Goal: Information Seeking & Learning: Learn about a topic

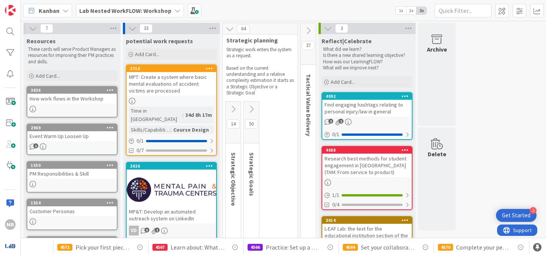
click at [16, 41] on div "MR" at bounding box center [10, 128] width 21 height 256
click at [17, 44] on div "MR" at bounding box center [10, 128] width 21 height 256
click at [177, 8] on icon at bounding box center [177, 11] width 6 height 6
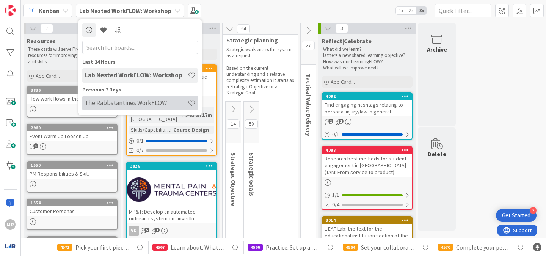
click at [138, 104] on h4 "The Rabbstantines WorkFLOW" at bounding box center [135, 103] width 103 height 8
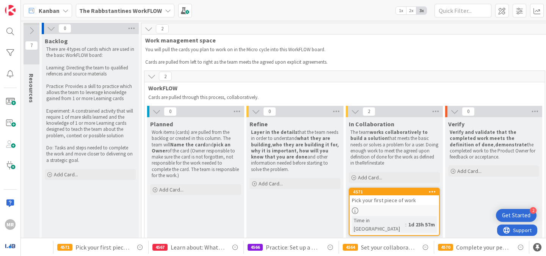
click at [163, 14] on div "The Rabbstantines WorkFLOW" at bounding box center [125, 11] width 99 height 14
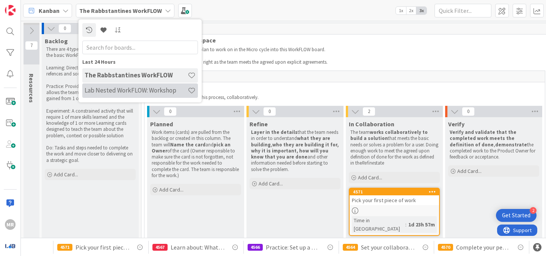
click at [126, 88] on h4 "Lab Nested WorkFLOW: Workshop" at bounding box center [135, 90] width 103 height 8
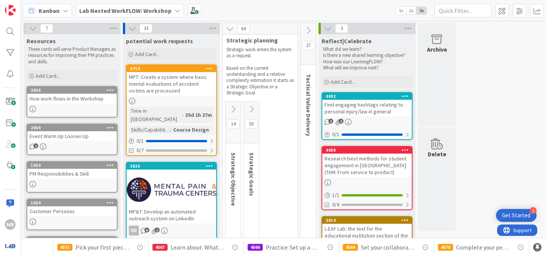
click at [66, 40] on div "Resources" at bounding box center [72, 41] width 91 height 8
click at [308, 29] on icon at bounding box center [308, 31] width 8 height 8
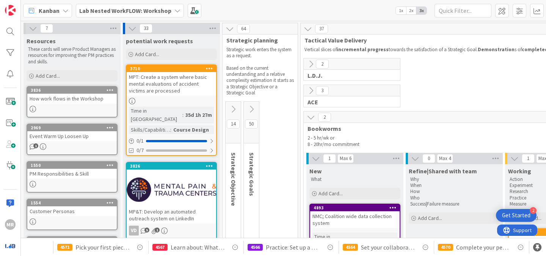
click at [186, 125] on div "Course Design" at bounding box center [190, 129] width 39 height 8
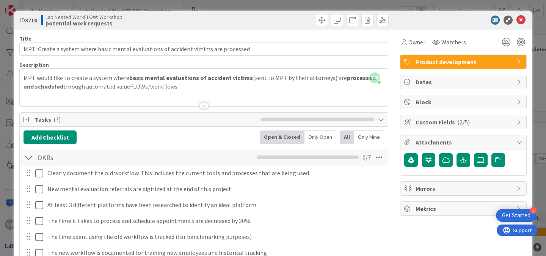
click at [201, 106] on div at bounding box center [204, 106] width 8 height 6
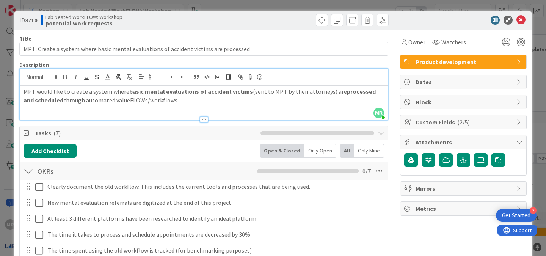
click at [200, 117] on div at bounding box center [204, 119] width 8 height 6
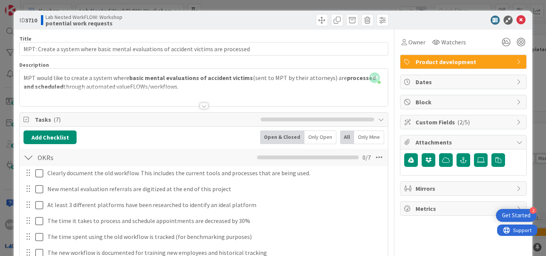
click at [516, 122] on icon at bounding box center [519, 122] width 6 height 6
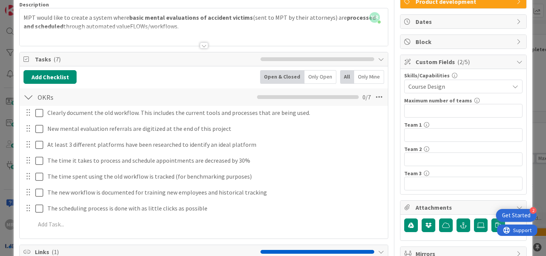
scroll to position [60, 0]
click at [516, 63] on icon at bounding box center [519, 62] width 6 height 6
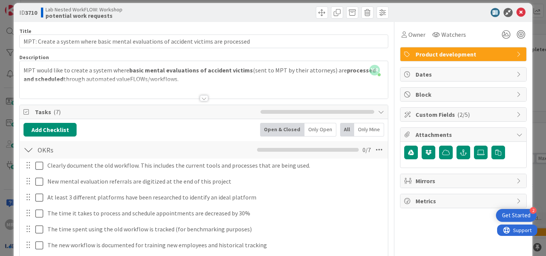
scroll to position [0, 0]
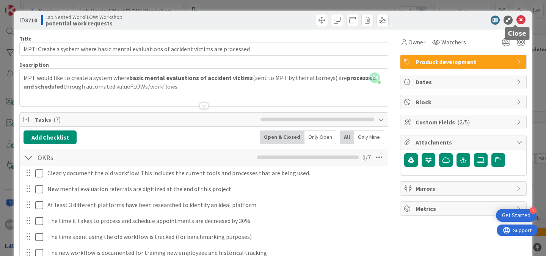
click at [516, 22] on icon at bounding box center [520, 20] width 9 height 9
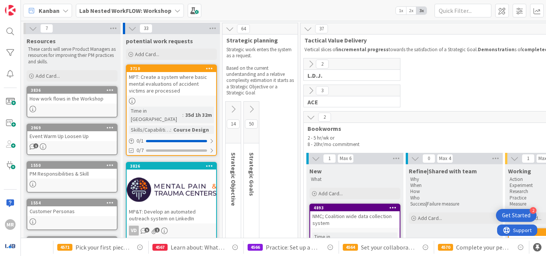
click at [231, 109] on icon at bounding box center [233, 109] width 8 height 8
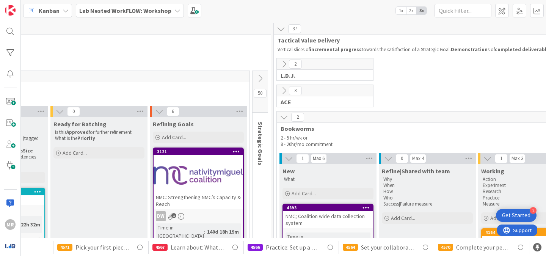
scroll to position [0, 435]
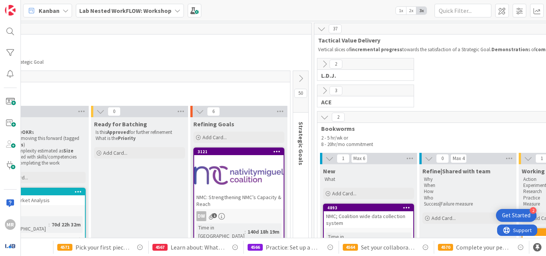
click at [299, 77] on icon at bounding box center [300, 78] width 8 height 8
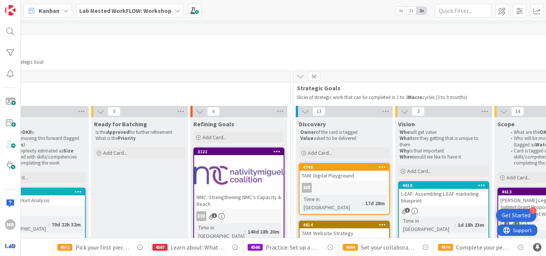
click at [297, 77] on icon at bounding box center [300, 76] width 8 height 8
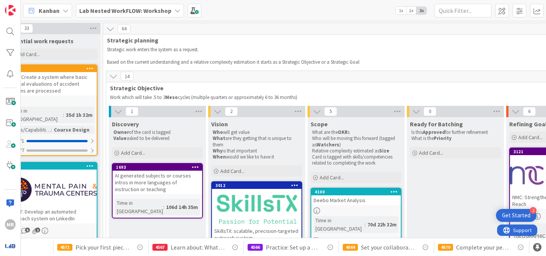
scroll to position [0, 113]
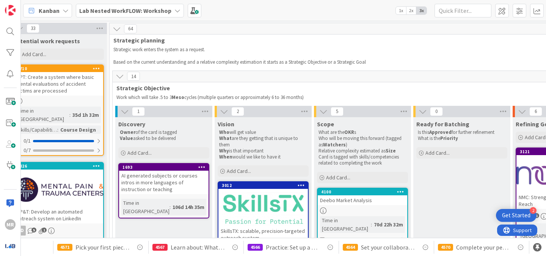
click at [119, 78] on icon at bounding box center [120, 76] width 8 height 8
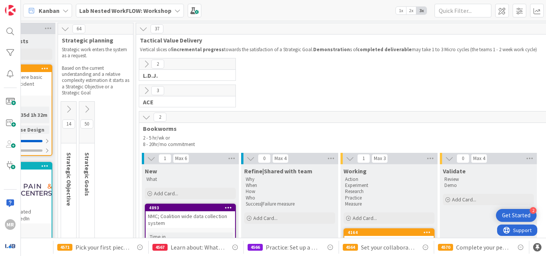
scroll to position [0, 153]
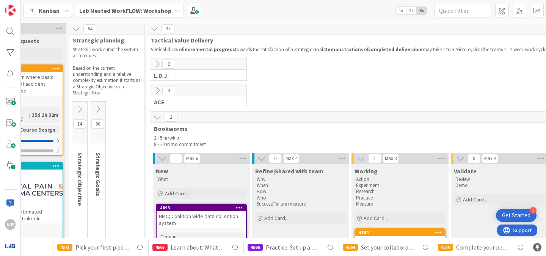
click at [155, 64] on icon at bounding box center [157, 64] width 8 height 8
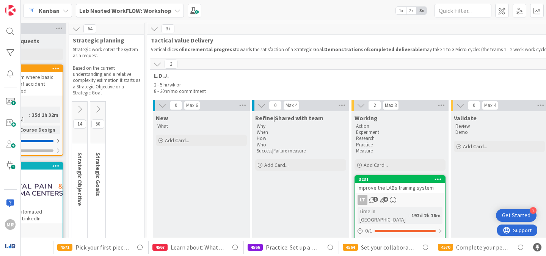
click at [155, 64] on icon at bounding box center [157, 64] width 8 height 8
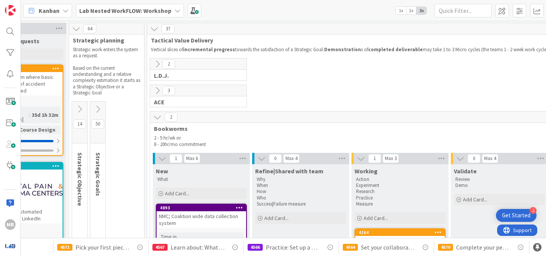
click at [155, 92] on icon at bounding box center [157, 90] width 8 height 8
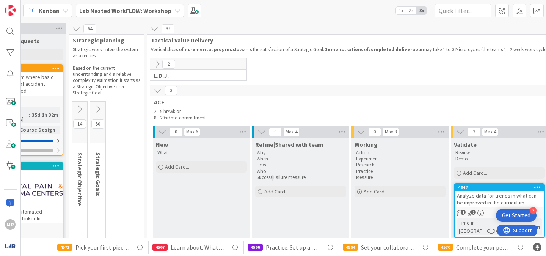
click at [155, 92] on icon at bounding box center [157, 90] width 8 height 8
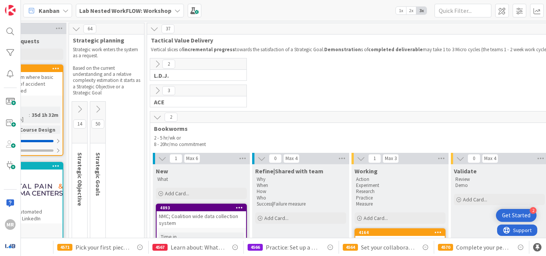
click at [97, 109] on icon at bounding box center [98, 109] width 8 height 8
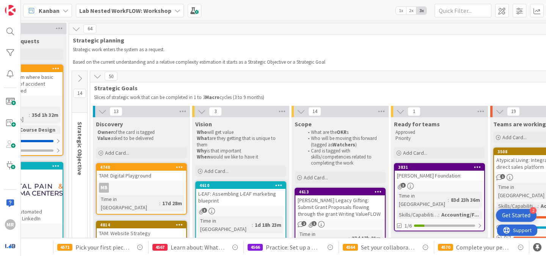
click at [98, 111] on button at bounding box center [102, 111] width 10 height 10
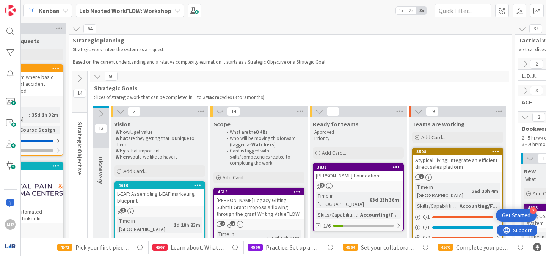
click at [77, 75] on icon at bounding box center [79, 78] width 8 height 8
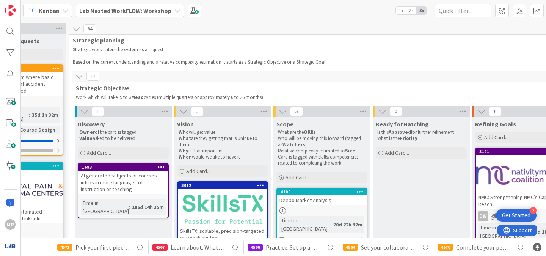
click at [77, 75] on icon at bounding box center [79, 76] width 8 height 8
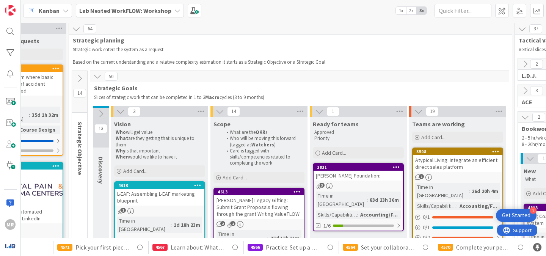
click at [97, 77] on icon at bounding box center [97, 76] width 8 height 8
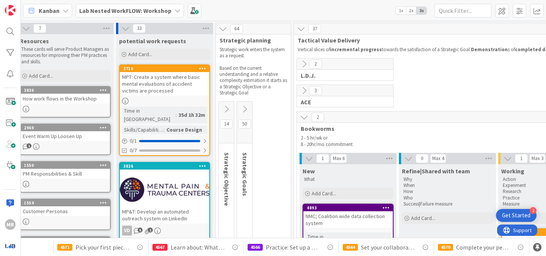
scroll to position [0, 0]
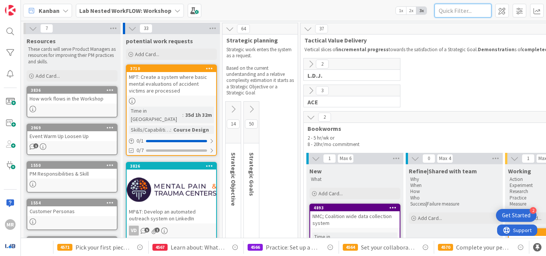
click at [447, 11] on input "text" at bounding box center [462, 11] width 57 height 14
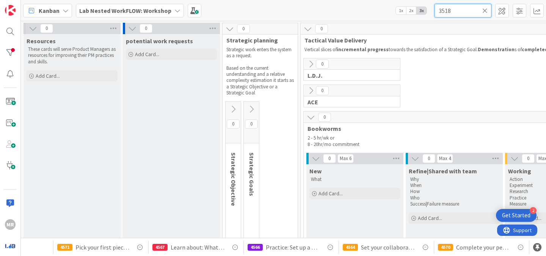
click at [459, 11] on input "3518" at bounding box center [462, 11] width 57 height 14
type input "3"
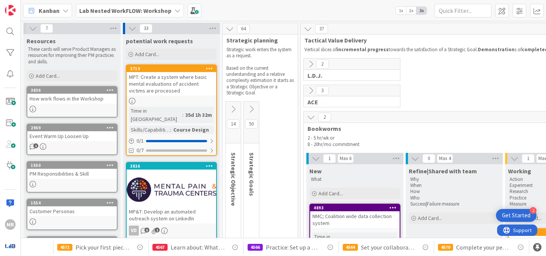
click at [34, 50] on p "These cards will serve Product Managers as resources for improving their PM pra…" at bounding box center [72, 55] width 88 height 19
click at [229, 27] on icon at bounding box center [229, 29] width 8 height 8
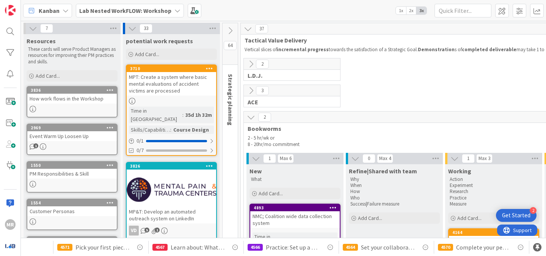
click at [231, 31] on icon at bounding box center [230, 31] width 8 height 8
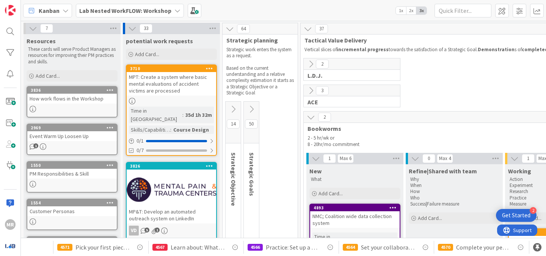
click at [250, 107] on icon at bounding box center [251, 109] width 8 height 8
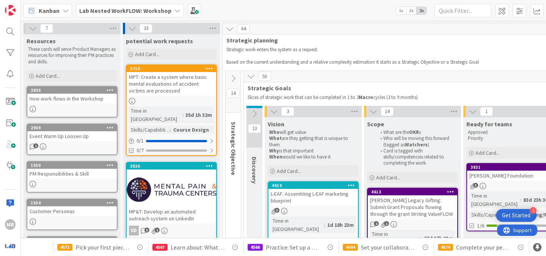
click at [253, 109] on icon at bounding box center [254, 113] width 8 height 8
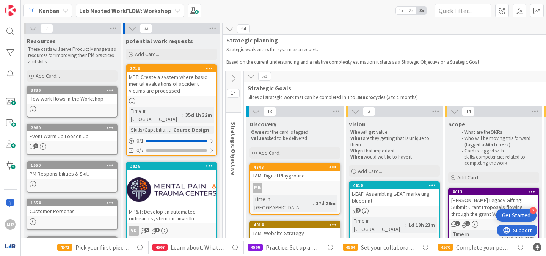
click at [231, 78] on icon at bounding box center [233, 78] width 8 height 8
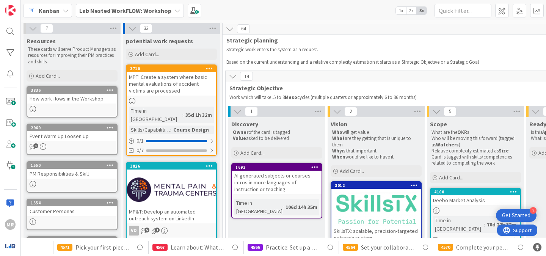
click at [236, 107] on icon at bounding box center [237, 111] width 8 height 8
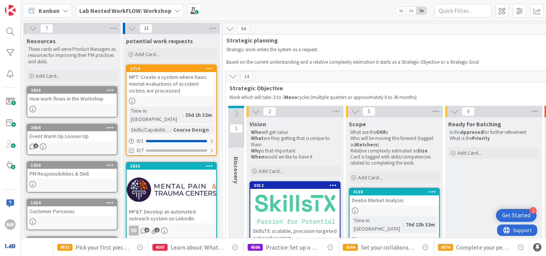
click at [256, 109] on icon at bounding box center [256, 111] width 8 height 8
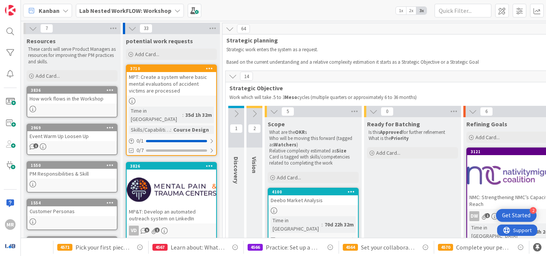
click at [256, 109] on button at bounding box center [254, 113] width 16 height 11
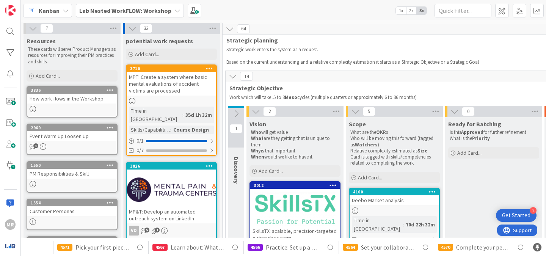
click at [256, 109] on icon at bounding box center [256, 111] width 8 height 8
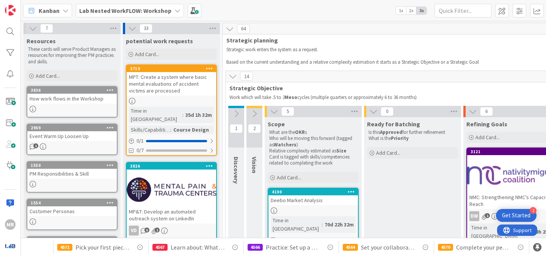
click at [272, 111] on icon at bounding box center [274, 111] width 8 height 8
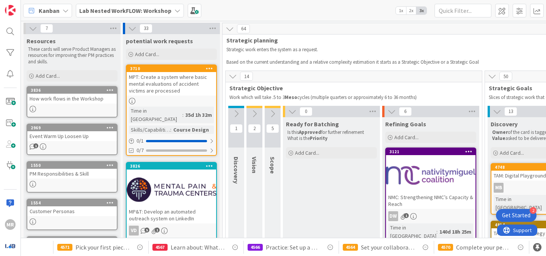
click at [285, 114] on div "0" at bounding box center [331, 111] width 97 height 11
click at [293, 110] on icon at bounding box center [292, 111] width 8 height 8
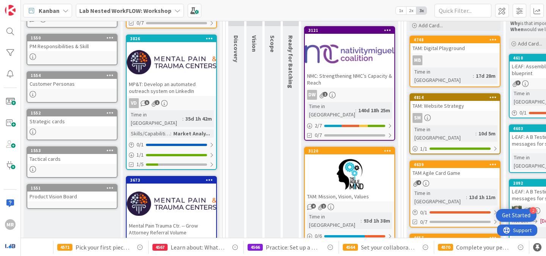
scroll to position [48, 0]
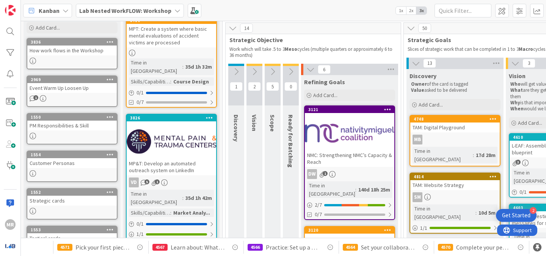
click at [236, 71] on icon at bounding box center [236, 71] width 8 height 8
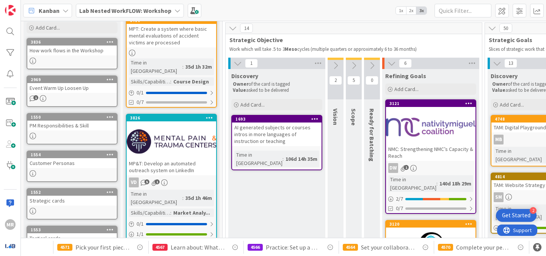
click at [239, 64] on icon at bounding box center [237, 63] width 8 height 8
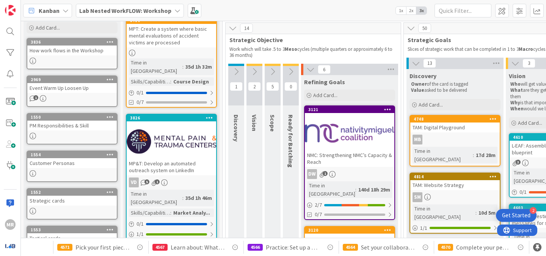
click at [253, 69] on icon at bounding box center [254, 71] width 8 height 8
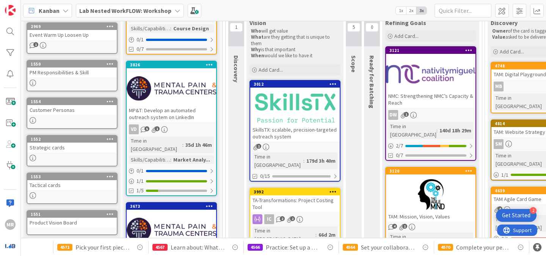
scroll to position [92, 0]
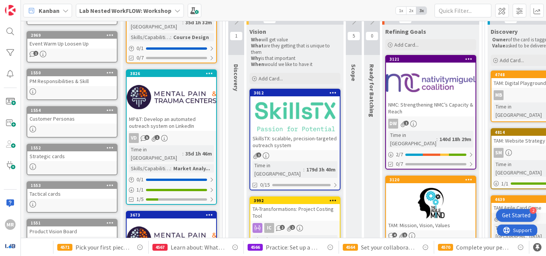
click at [235, 23] on icon at bounding box center [236, 21] width 8 height 8
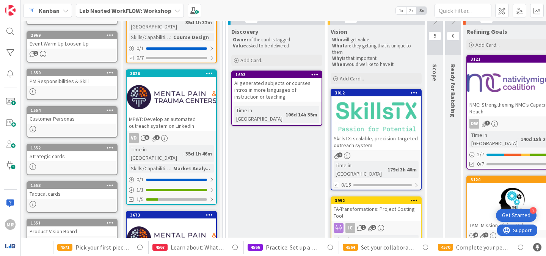
click at [315, 75] on icon at bounding box center [314, 74] width 7 height 5
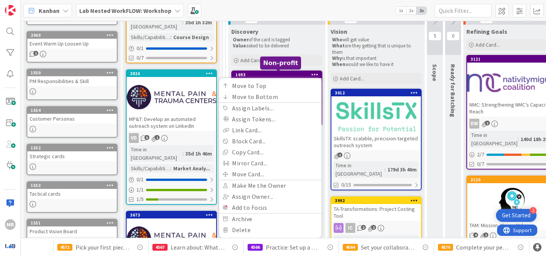
click at [274, 74] on div "1693" at bounding box center [278, 74] width 86 height 5
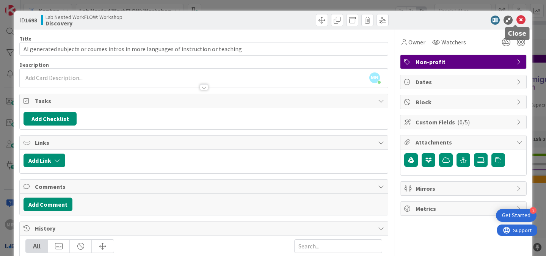
click at [516, 19] on icon at bounding box center [520, 20] width 9 height 9
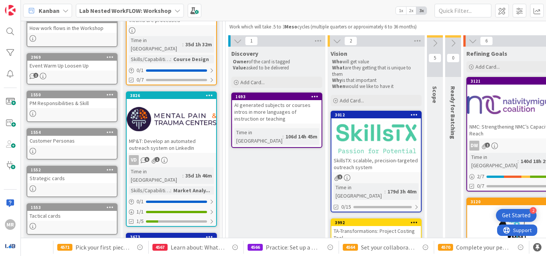
scroll to position [75, 0]
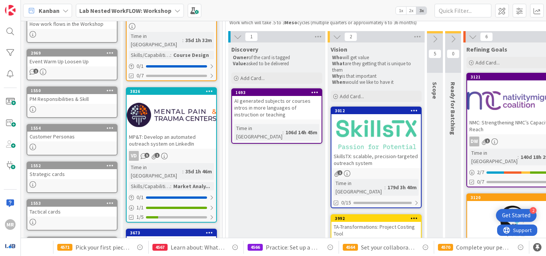
click at [433, 38] on icon at bounding box center [434, 39] width 8 height 8
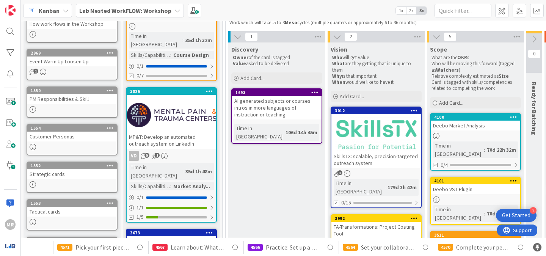
click at [339, 34] on icon at bounding box center [337, 37] width 8 height 8
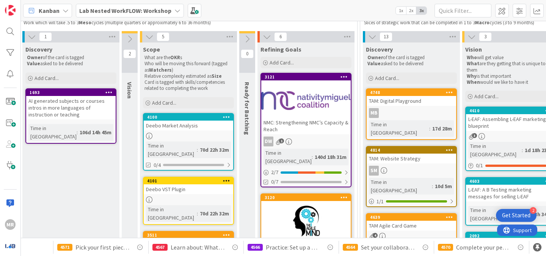
scroll to position [75, 204]
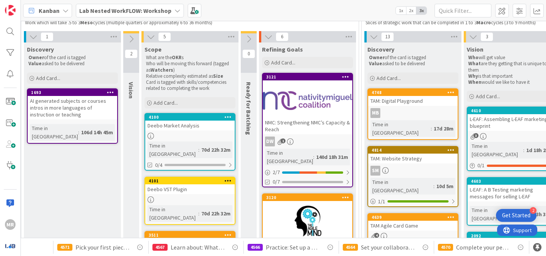
click at [150, 34] on icon at bounding box center [151, 37] width 8 height 8
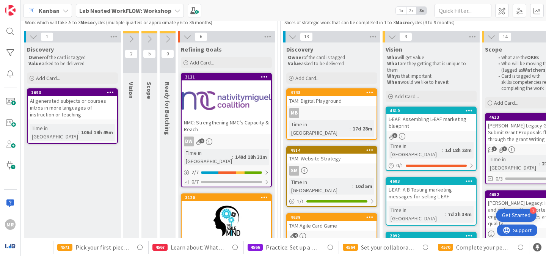
click at [185, 36] on icon at bounding box center [187, 37] width 8 height 8
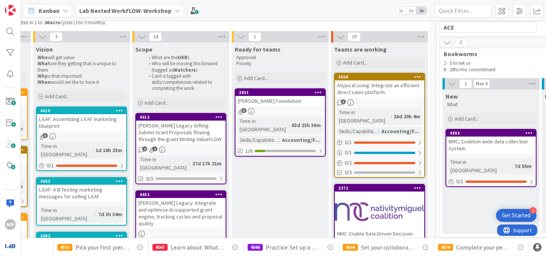
scroll to position [75, 473]
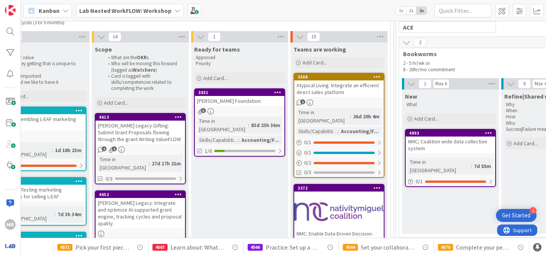
scroll to position [75, 514]
click at [233, 101] on div "[PERSON_NAME] Foundation:" at bounding box center [238, 101] width 89 height 10
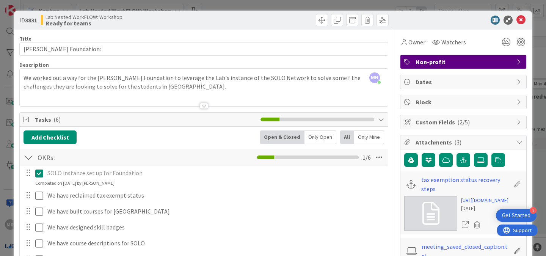
click at [203, 106] on div at bounding box center [204, 106] width 8 height 6
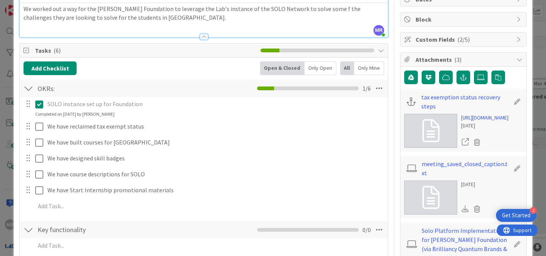
scroll to position [83, 0]
click at [461, 145] on icon at bounding box center [464, 141] width 7 height 7
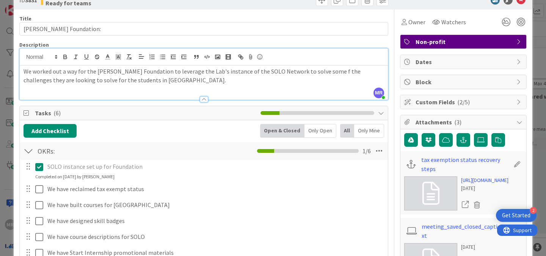
scroll to position [0, 0]
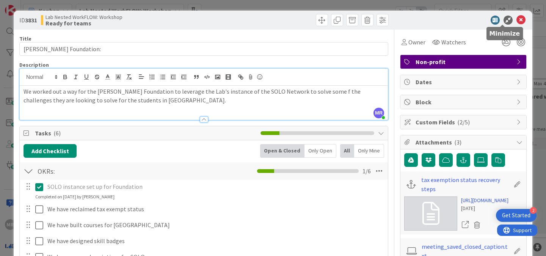
click at [503, 19] on icon at bounding box center [507, 20] width 9 height 9
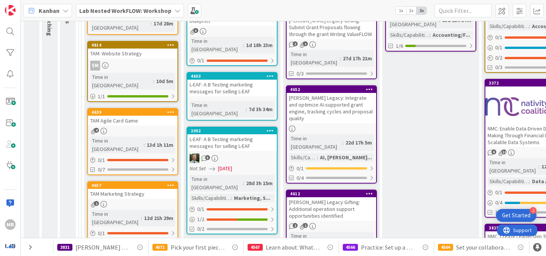
scroll to position [184, 322]
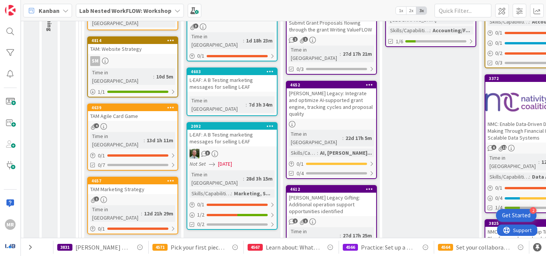
click at [325, 93] on div "[PERSON_NAME] Legacy: Integrate and optimize AI-supported grant engine, trackin…" at bounding box center [330, 103] width 89 height 30
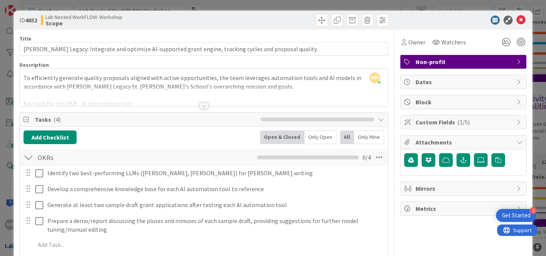
click at [202, 106] on div at bounding box center [204, 106] width 8 height 6
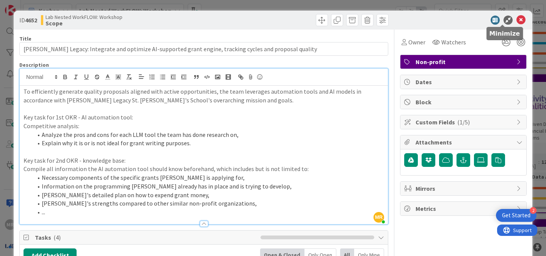
click at [503, 20] on icon at bounding box center [507, 20] width 9 height 9
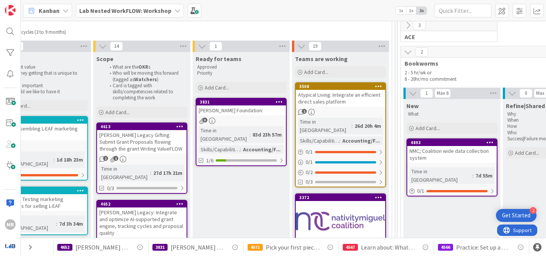
scroll to position [65, 514]
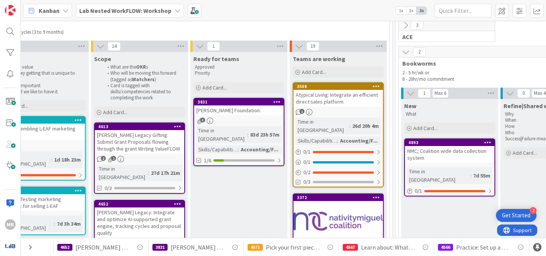
click at [99, 47] on icon at bounding box center [100, 46] width 8 height 8
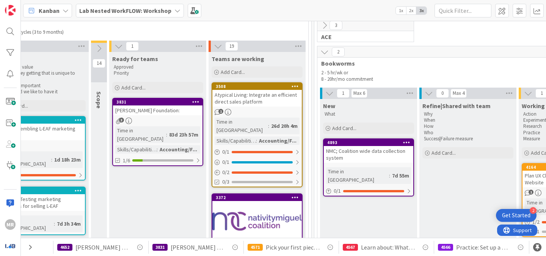
click at [99, 47] on icon at bounding box center [99, 48] width 8 height 8
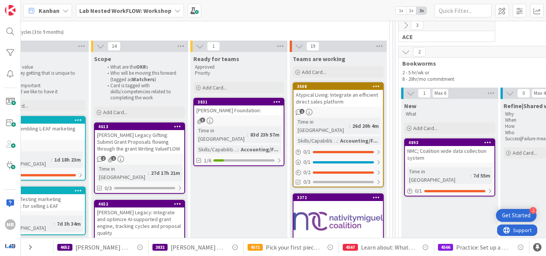
click at [100, 47] on icon at bounding box center [100, 46] width 8 height 8
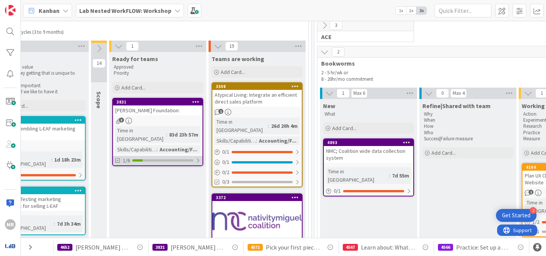
click at [198, 157] on div at bounding box center [197, 160] width 5 height 6
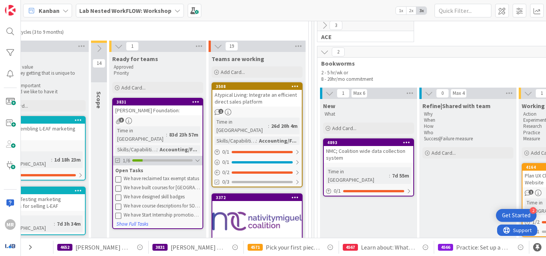
click at [198, 157] on div at bounding box center [197, 160] width 5 height 6
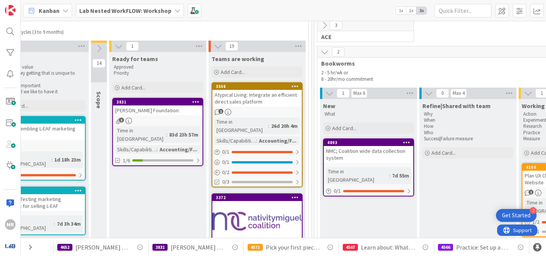
click at [138, 113] on div "[PERSON_NAME] Foundation:" at bounding box center [157, 110] width 89 height 10
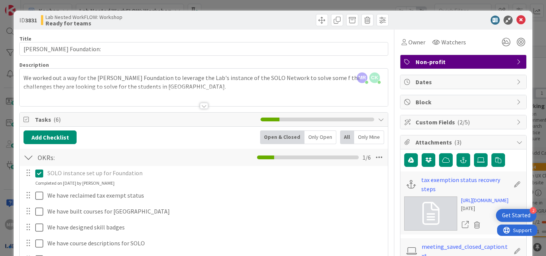
click at [200, 105] on div at bounding box center [204, 106] width 8 height 6
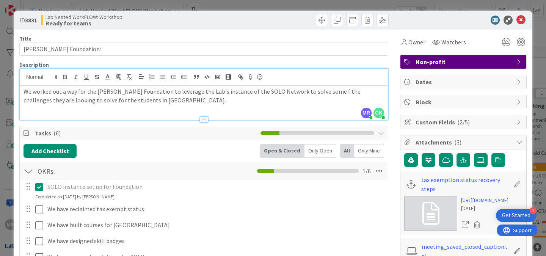
click at [201, 119] on div at bounding box center [204, 119] width 8 height 6
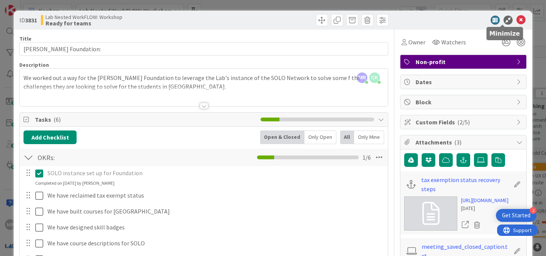
click at [503, 20] on icon at bounding box center [507, 20] width 9 height 9
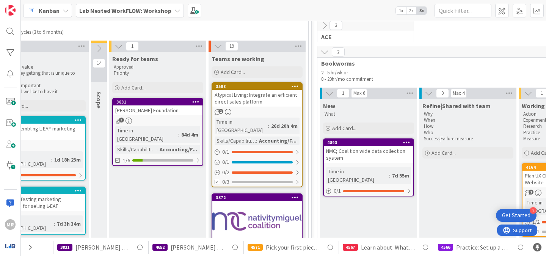
click at [325, 53] on icon at bounding box center [324, 52] width 8 height 8
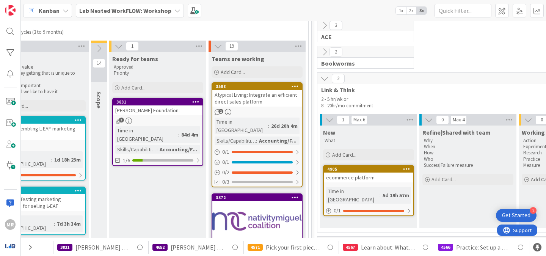
click at [322, 78] on icon at bounding box center [324, 78] width 8 height 8
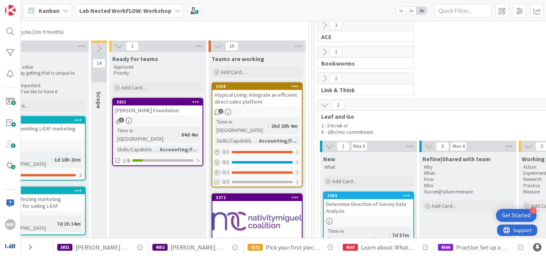
click at [322, 78] on icon at bounding box center [324, 78] width 8 height 8
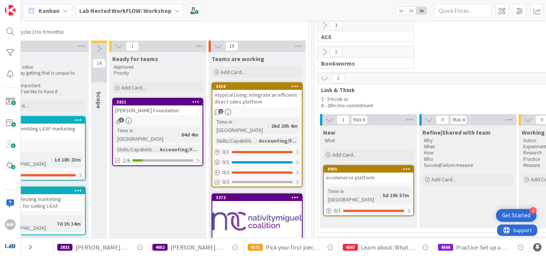
click at [322, 78] on icon at bounding box center [324, 78] width 8 height 8
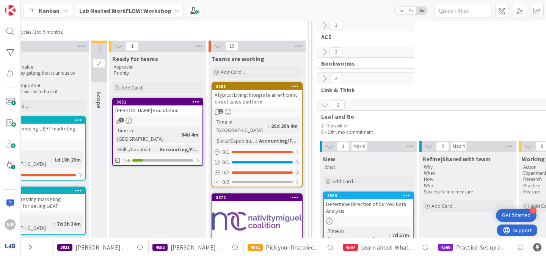
click at [322, 106] on icon at bounding box center [324, 105] width 8 height 8
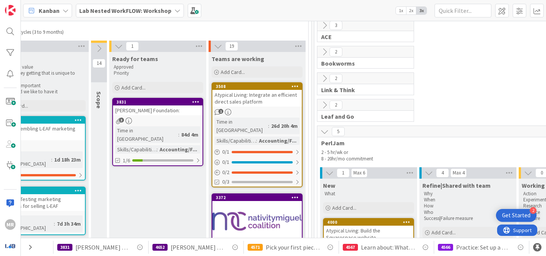
click at [323, 136] on button at bounding box center [324, 132] width 10 height 10
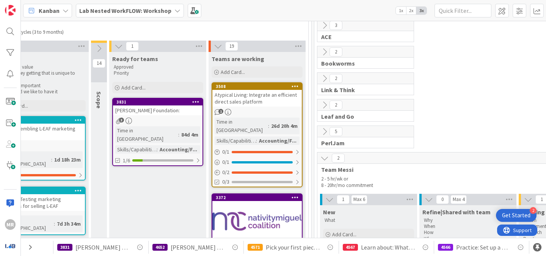
click at [324, 159] on icon at bounding box center [324, 158] width 8 height 8
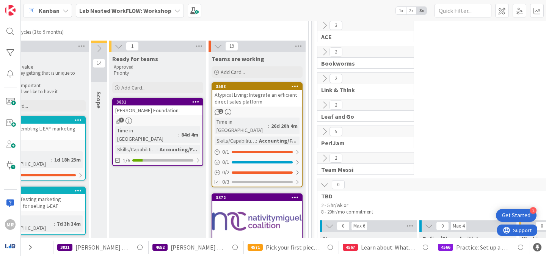
click at [324, 188] on icon at bounding box center [324, 184] width 8 height 8
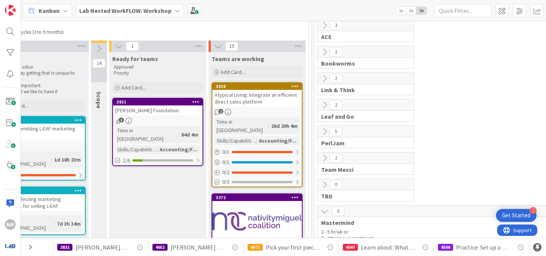
click at [325, 215] on button at bounding box center [324, 211] width 10 height 10
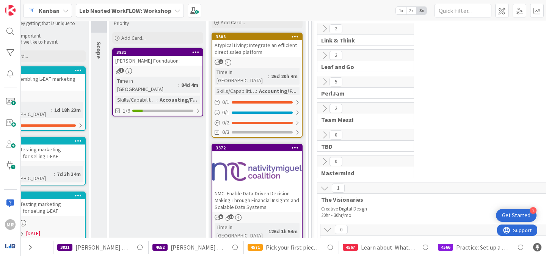
scroll to position [108, 514]
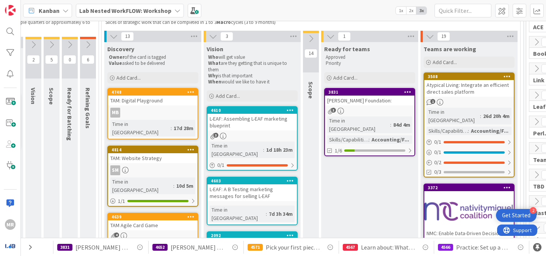
scroll to position [75, 305]
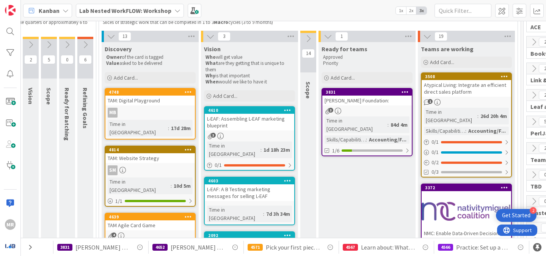
click at [210, 36] on icon at bounding box center [210, 36] width 8 height 8
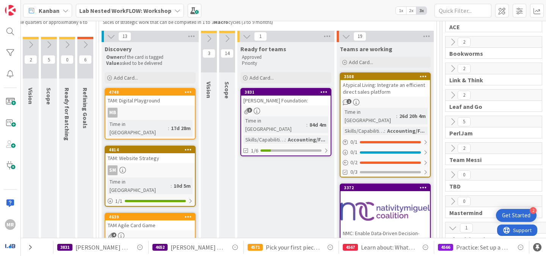
click at [112, 33] on icon at bounding box center [111, 36] width 8 height 8
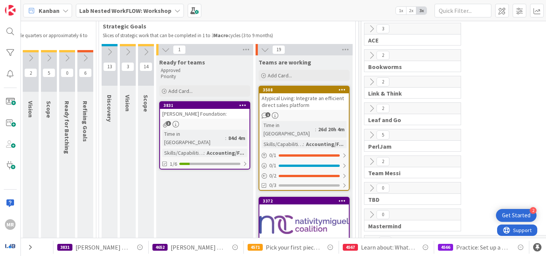
scroll to position [0, 305]
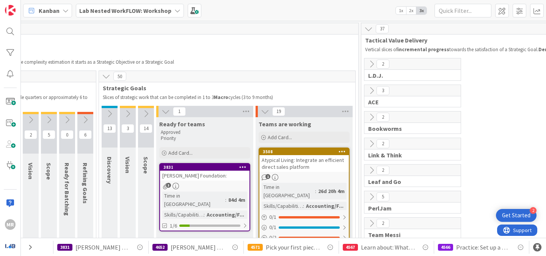
click at [328, 246] on icon at bounding box center [329, 246] width 9 height 9
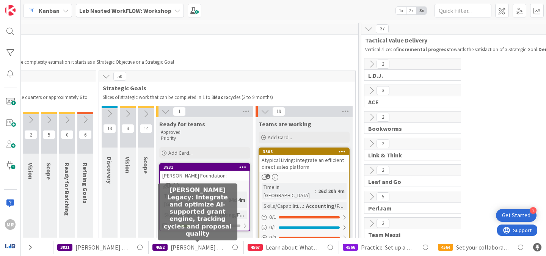
click at [187, 246] on span "[PERSON_NAME] Legacy: Integrate and optimize AI-supported grant engine, trackin…" at bounding box center [197, 246] width 54 height 9
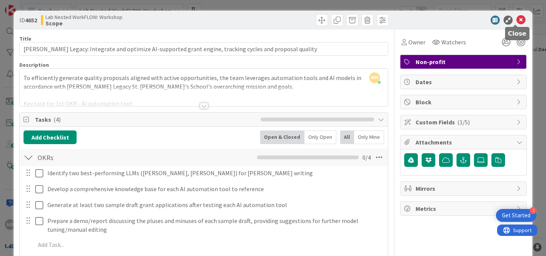
click at [516, 19] on icon at bounding box center [520, 20] width 9 height 9
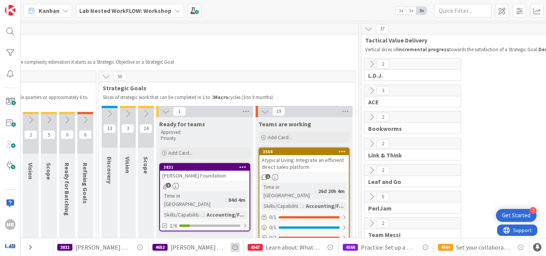
click at [235, 248] on icon at bounding box center [234, 246] width 9 height 9
click at [137, 248] on icon at bounding box center [139, 246] width 9 height 9
click at [59, 14] on div "Kanban" at bounding box center [47, 11] width 49 height 14
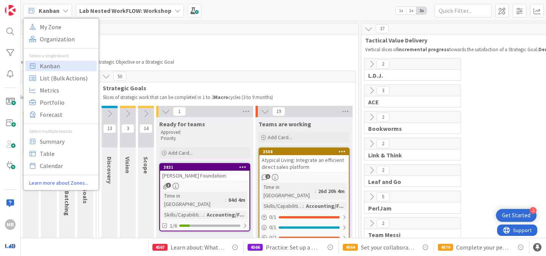
click at [167, 12] on b "Lab Nested WorkFLOW: Workshop" at bounding box center [125, 11] width 92 height 8
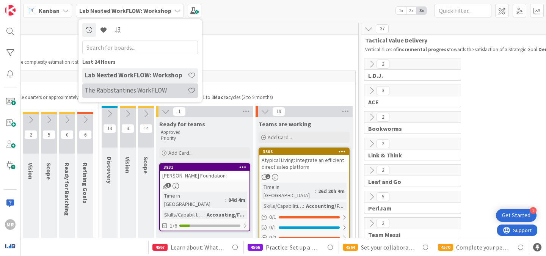
click at [120, 95] on div "The Rabbstantines WorkFLOW" at bounding box center [140, 90] width 116 height 14
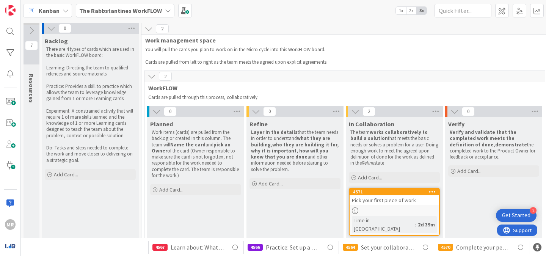
click at [393, 201] on div "Pick your first piece of work" at bounding box center [393, 200] width 89 height 10
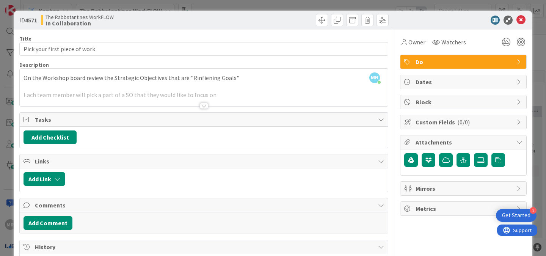
click at [200, 107] on div at bounding box center [204, 106] width 8 height 6
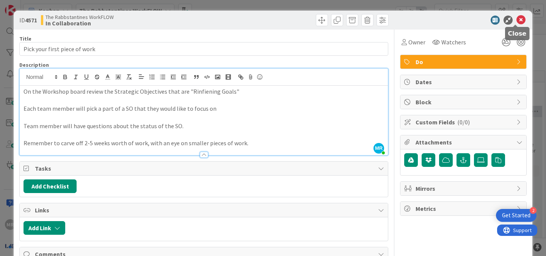
click at [516, 19] on icon at bounding box center [520, 20] width 9 height 9
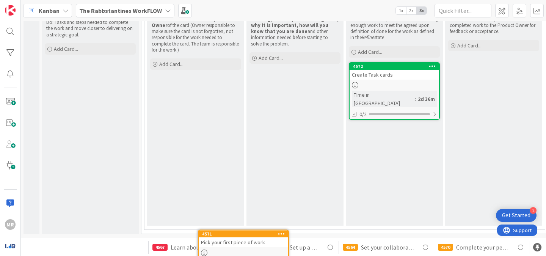
scroll to position [131, 0]
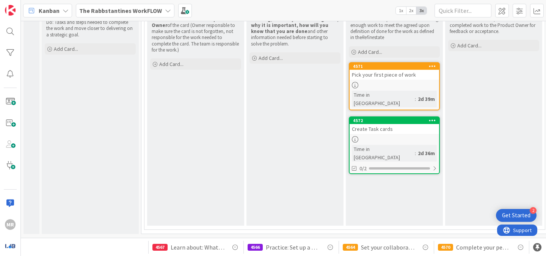
click at [432, 63] on icon at bounding box center [431, 65] width 7 height 5
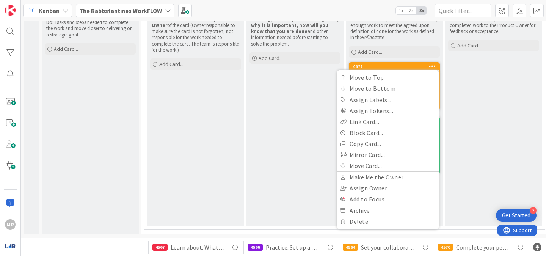
click at [432, 63] on icon at bounding box center [431, 65] width 7 height 5
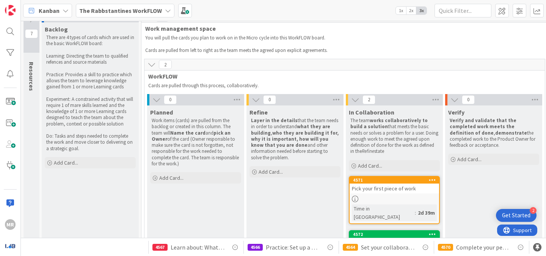
scroll to position [0, 0]
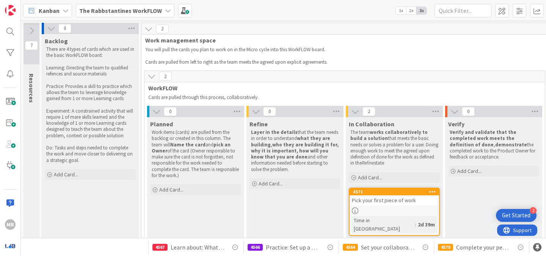
click at [121, 9] on b "The Rabbstantines WorkFLOW" at bounding box center [120, 11] width 83 height 8
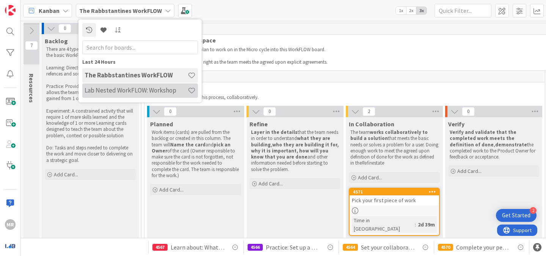
click at [131, 91] on h4 "Lab Nested WorkFLOW: Workshop" at bounding box center [135, 90] width 103 height 8
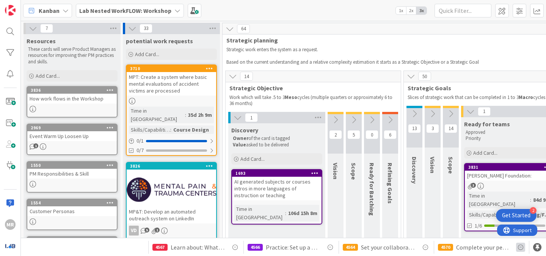
click at [521, 246] on icon at bounding box center [520, 246] width 9 height 9
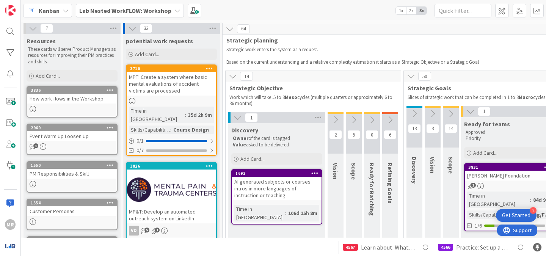
click at [521, 246] on icon at bounding box center [520, 246] width 9 height 9
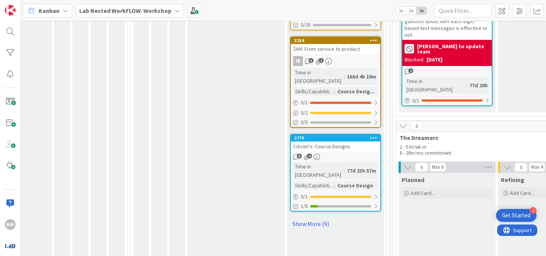
scroll to position [929, 273]
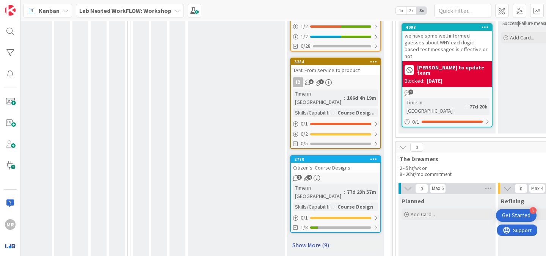
click at [307, 239] on link "Show More (9)" at bounding box center [335, 245] width 91 height 12
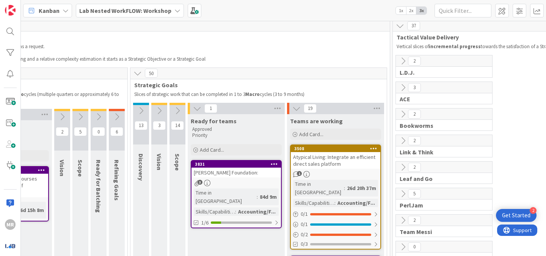
scroll to position [0, 273]
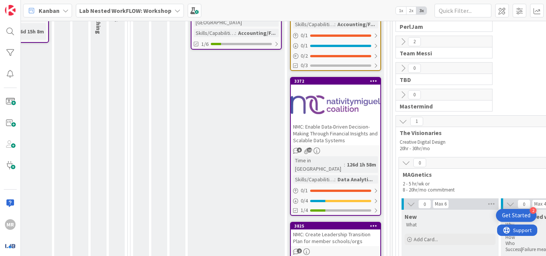
scroll to position [197, 273]
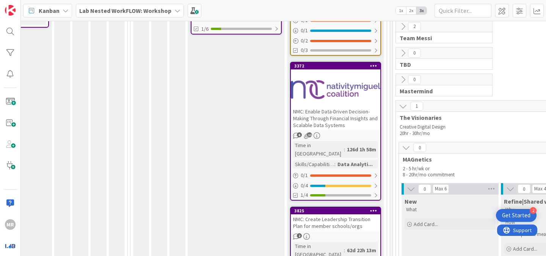
click at [374, 63] on icon at bounding box center [373, 65] width 7 height 5
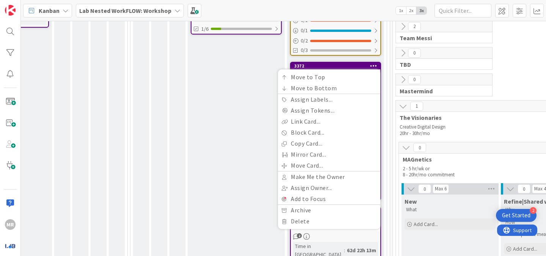
click at [374, 63] on icon at bounding box center [373, 65] width 7 height 5
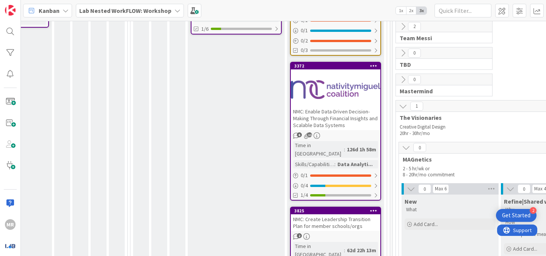
click at [316, 132] on icon at bounding box center [316, 135] width 6 height 6
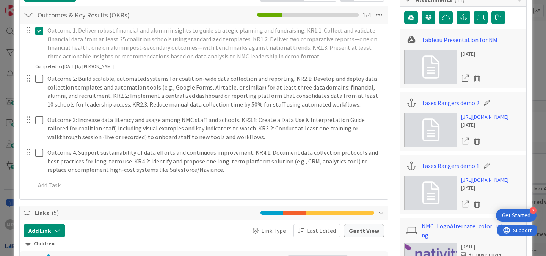
scroll to position [140, 0]
